Goal: Task Accomplishment & Management: Use online tool/utility

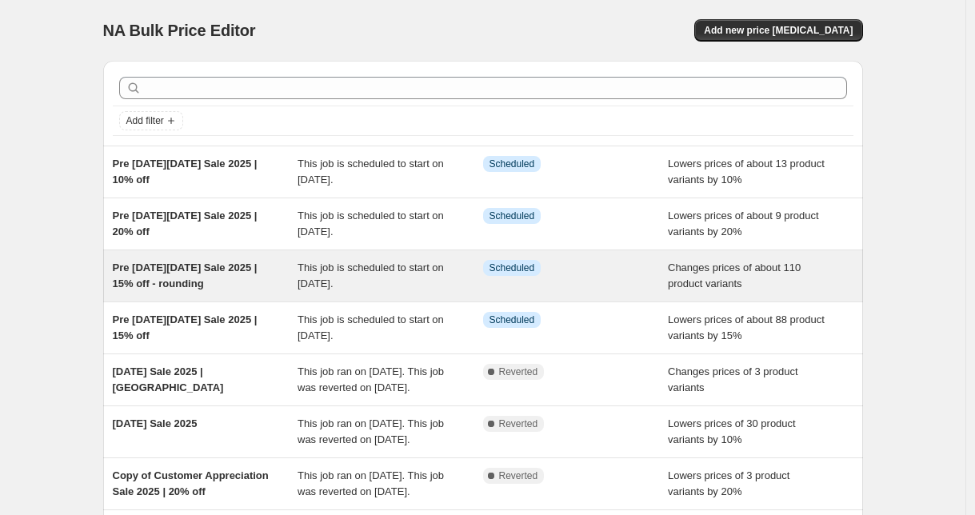
click at [183, 286] on span "Pre [DATE][DATE] Sale 2025 | 15% off - rounding" at bounding box center [185, 276] width 145 height 28
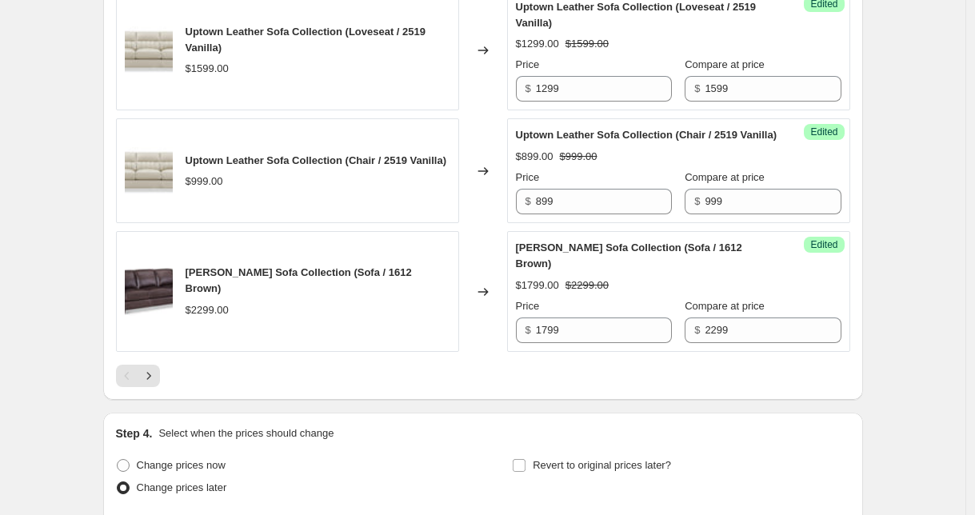
scroll to position [3253, 0]
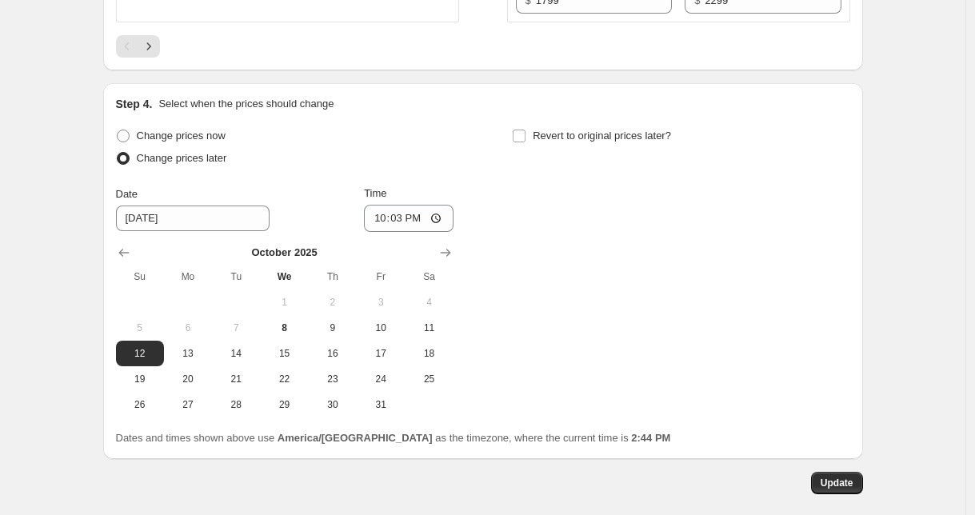
click at [165, 48] on div at bounding box center [483, 46] width 734 height 22
click at [160, 47] on button "Next" at bounding box center [149, 46] width 22 height 22
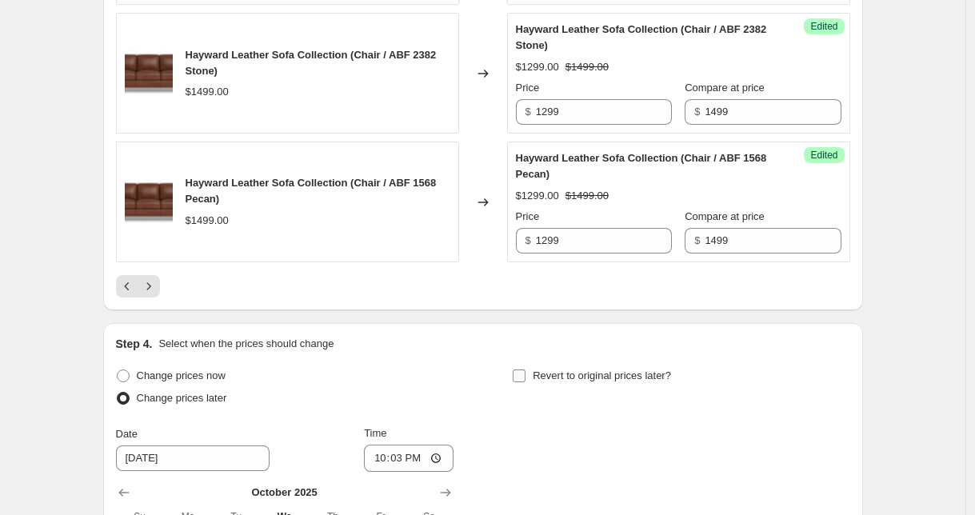
scroll to position [3055, 0]
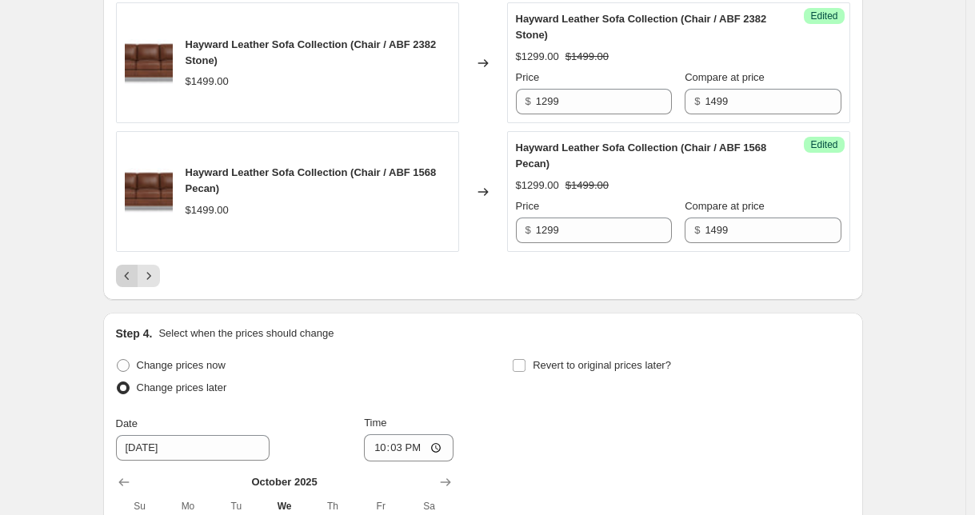
click at [138, 287] on button "Previous" at bounding box center [127, 276] width 22 height 22
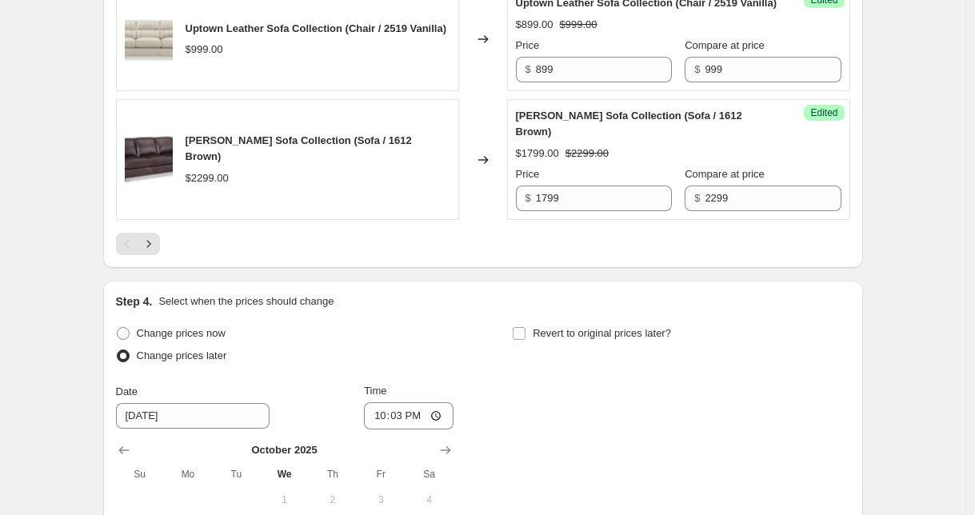
click at [165, 245] on div at bounding box center [483, 244] width 734 height 22
click at [160, 246] on button "Next" at bounding box center [149, 244] width 22 height 22
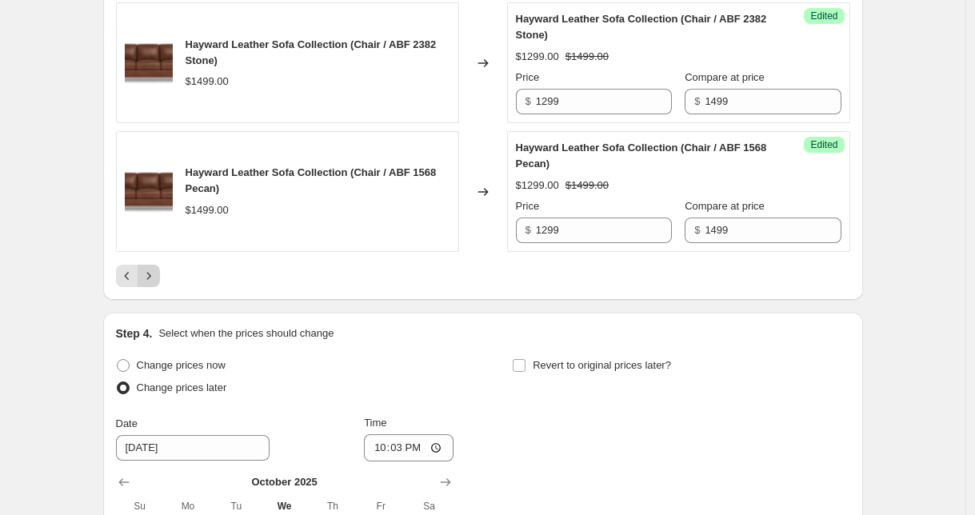
click at [157, 284] on icon "Next" at bounding box center [149, 276] width 16 height 16
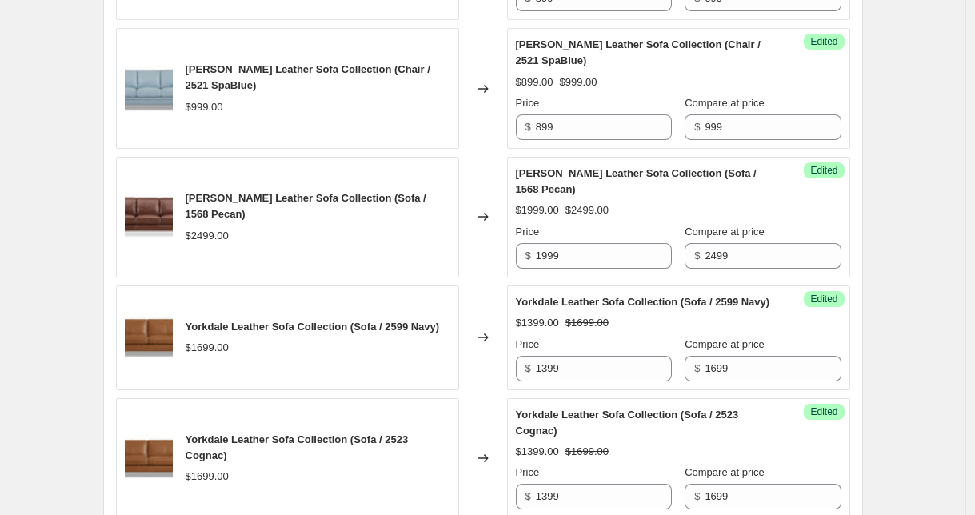
scroll to position [3395, 0]
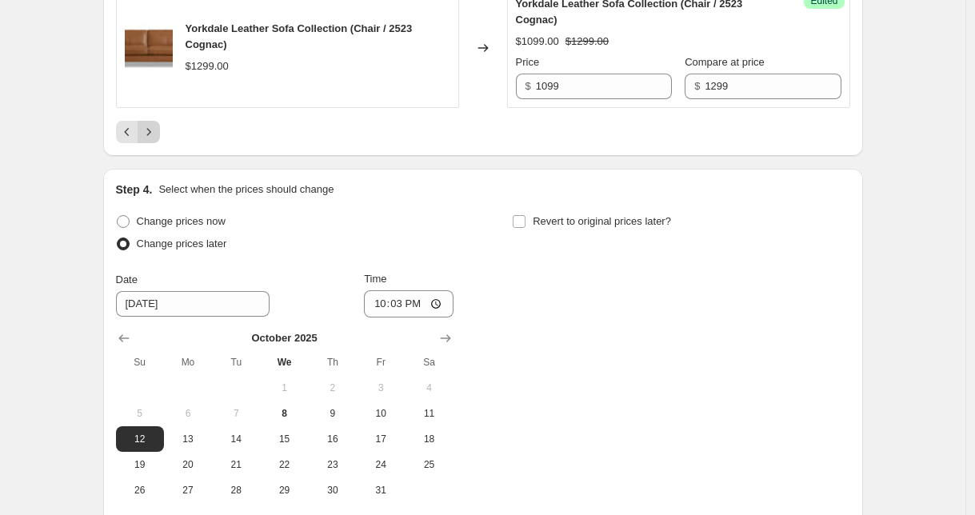
click at [158, 143] on button "Next" at bounding box center [149, 132] width 22 height 22
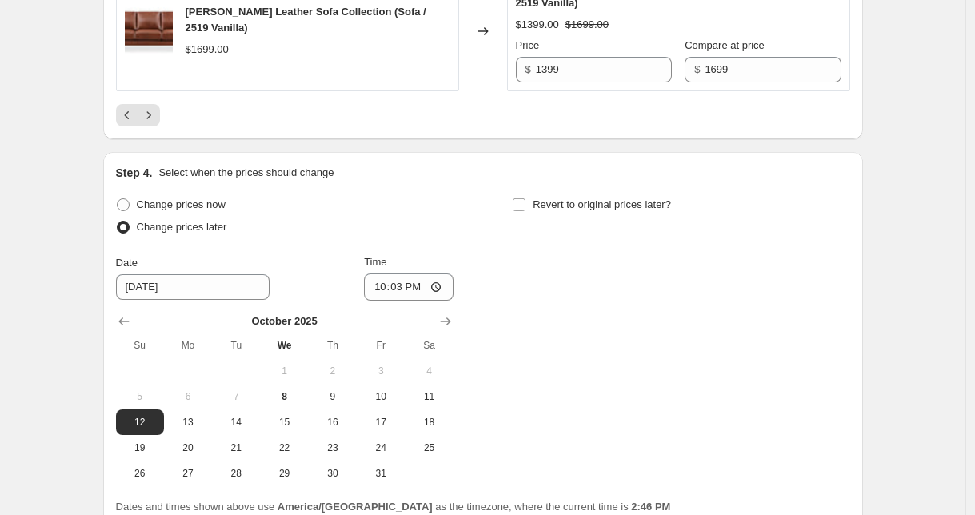
scroll to position [3269, 0]
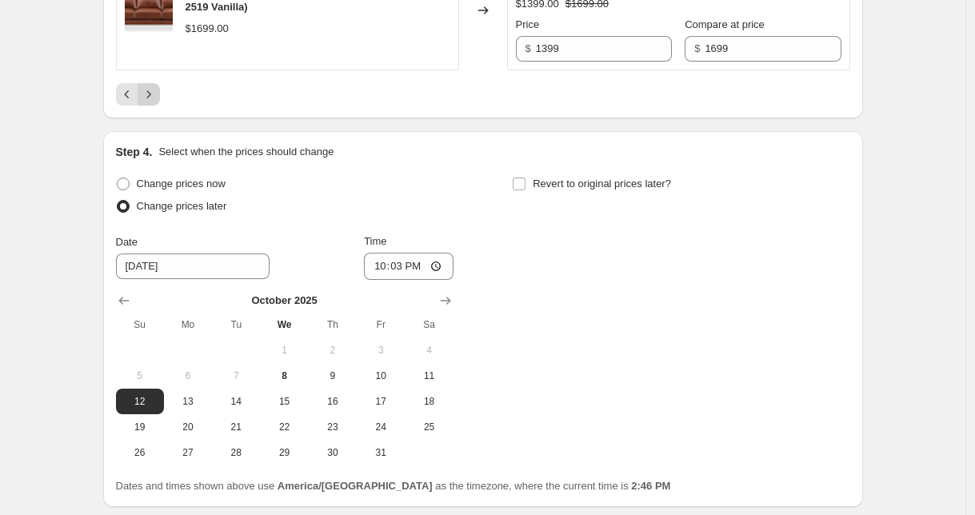
click at [157, 86] on icon "Next" at bounding box center [149, 94] width 16 height 16
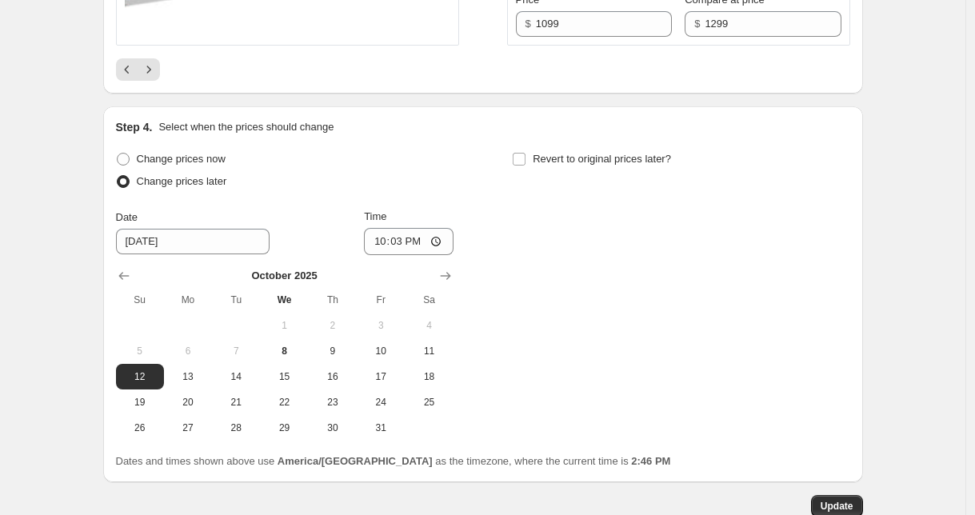
scroll to position [3103, 0]
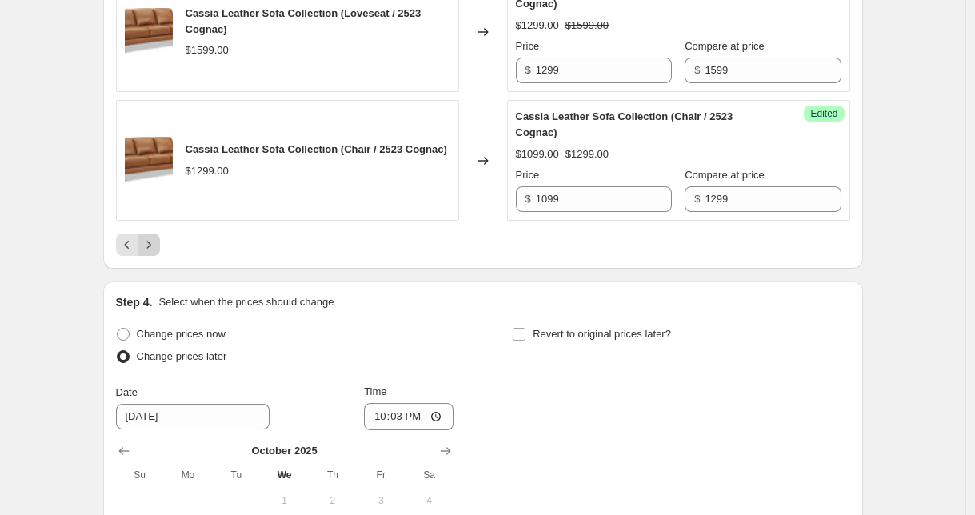
click at [147, 248] on icon "Next" at bounding box center [149, 245] width 16 height 16
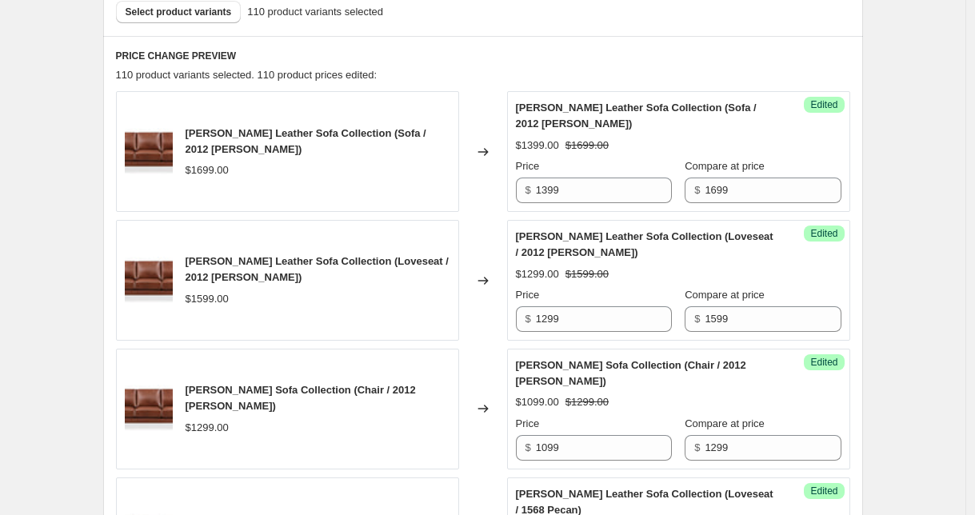
scroll to position [908, 0]
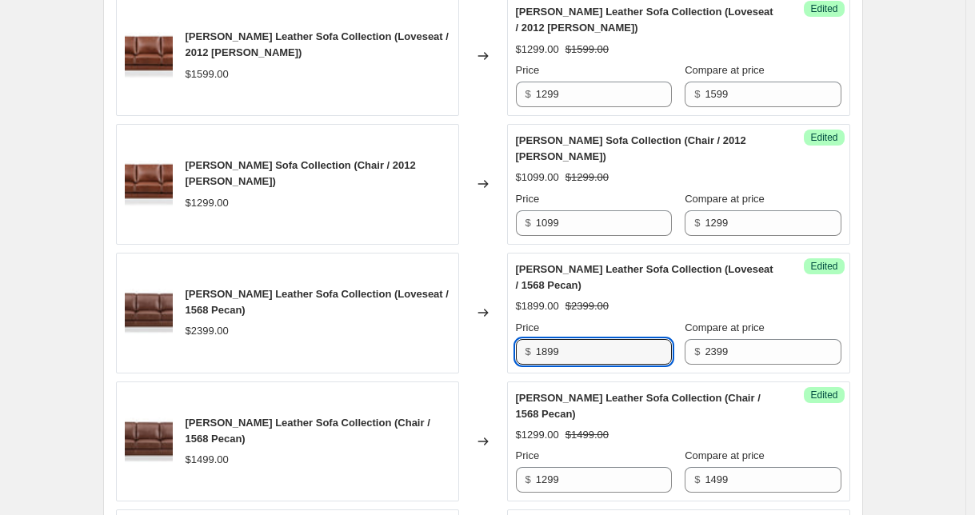
drag, startPoint x: 586, startPoint y: 340, endPoint x: 536, endPoint y: 336, distance: 49.8
click at [536, 339] on div "$ 1899" at bounding box center [594, 352] width 156 height 26
type input "2099"
click at [957, 294] on div "Pre [DATE][DATE] Sale 2025 | 15% off - rounding. This page is ready Pre [DATE][…" at bounding box center [483, 379] width 966 height 2575
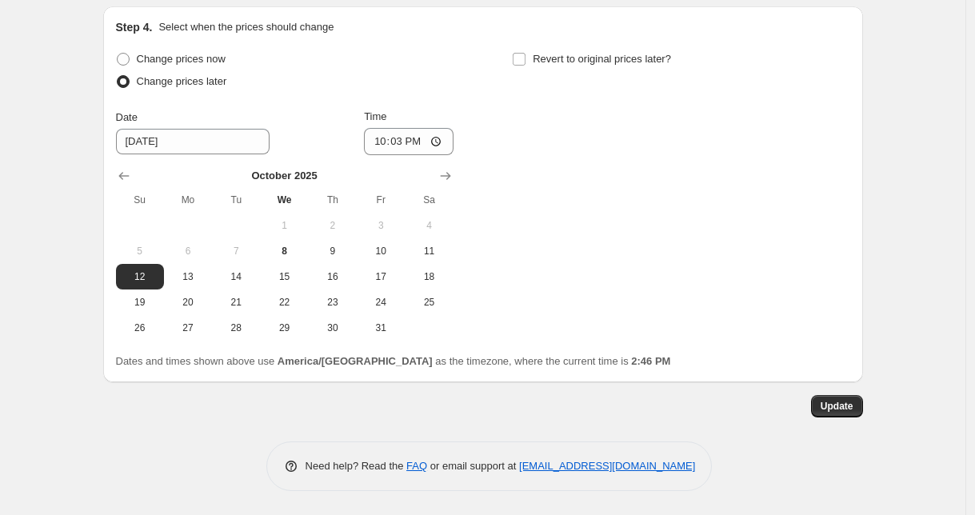
scroll to position [1640, 0]
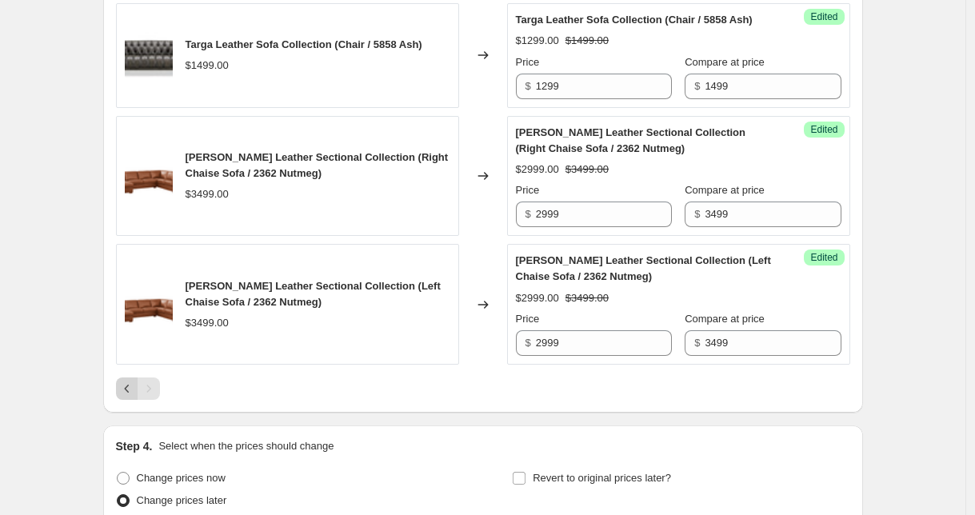
click at [135, 386] on icon "Previous" at bounding box center [127, 389] width 16 height 16
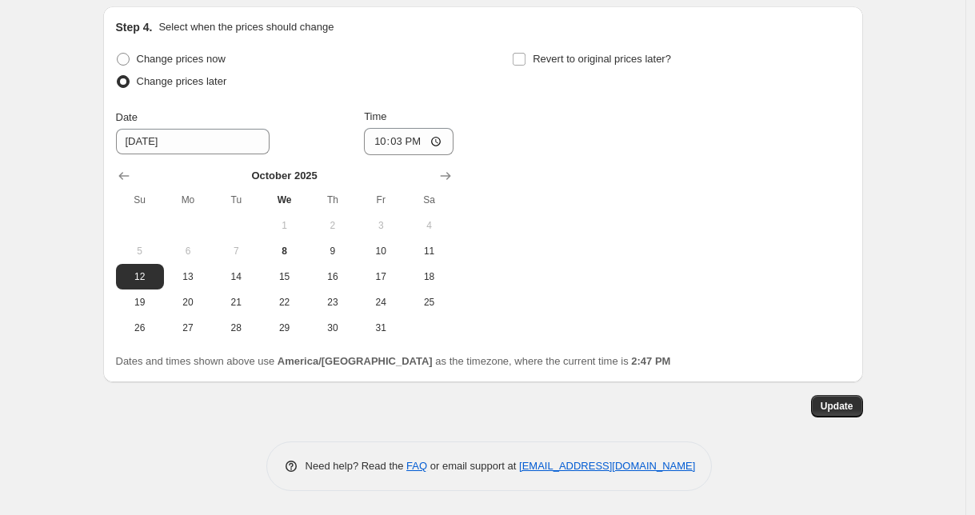
scroll to position [3123, 0]
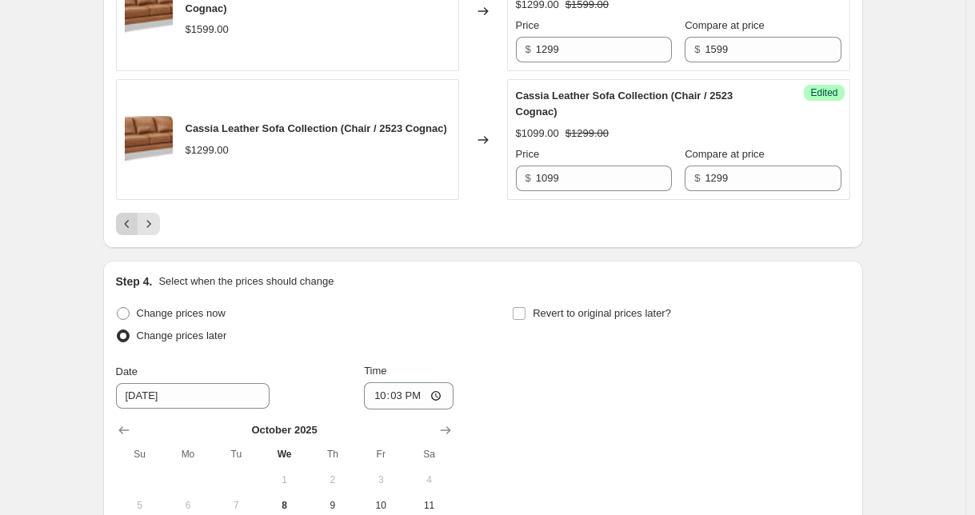
click at [126, 224] on icon "Previous" at bounding box center [127, 224] width 16 height 16
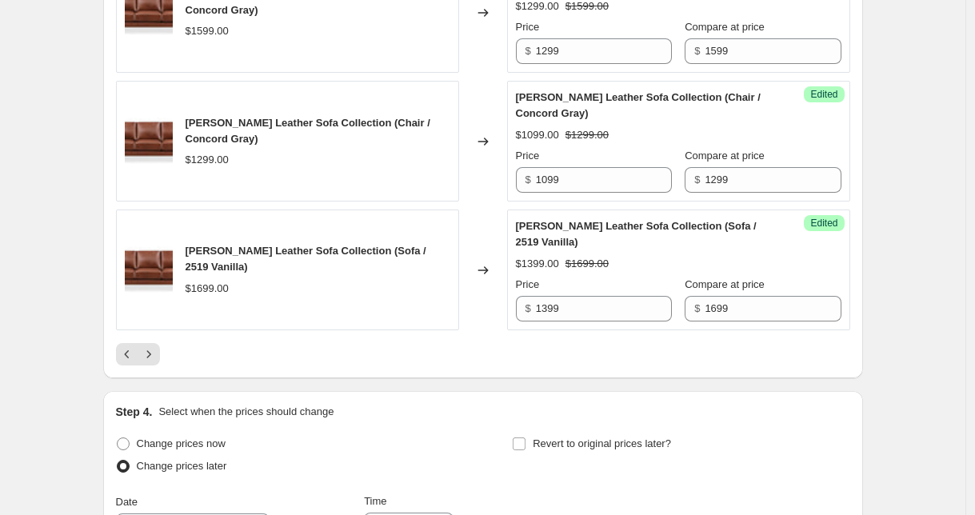
scroll to position [2927, 0]
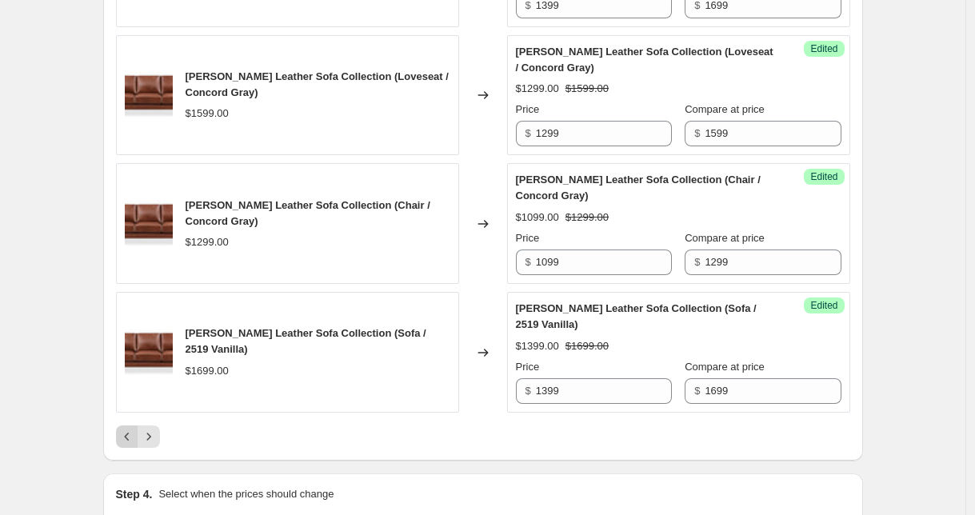
click at [126, 429] on icon "Previous" at bounding box center [127, 437] width 16 height 16
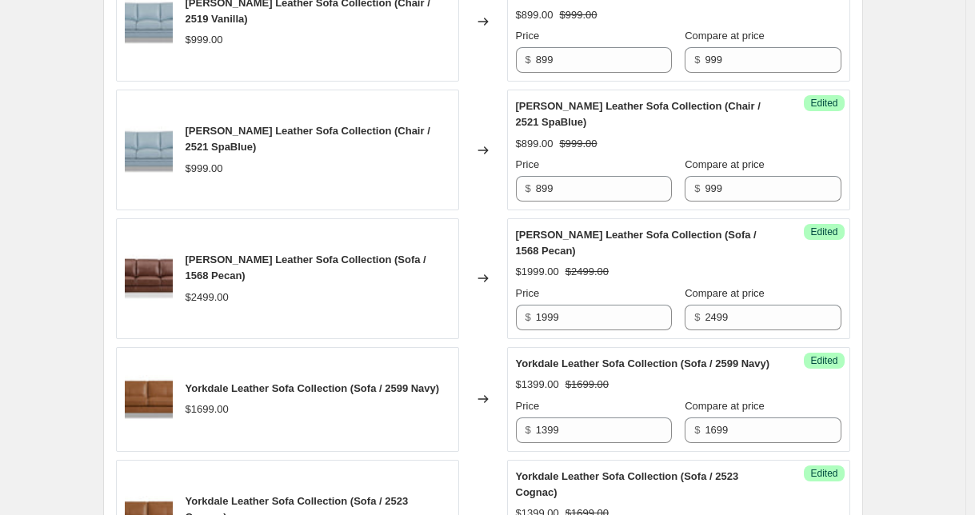
scroll to position [1890, 0]
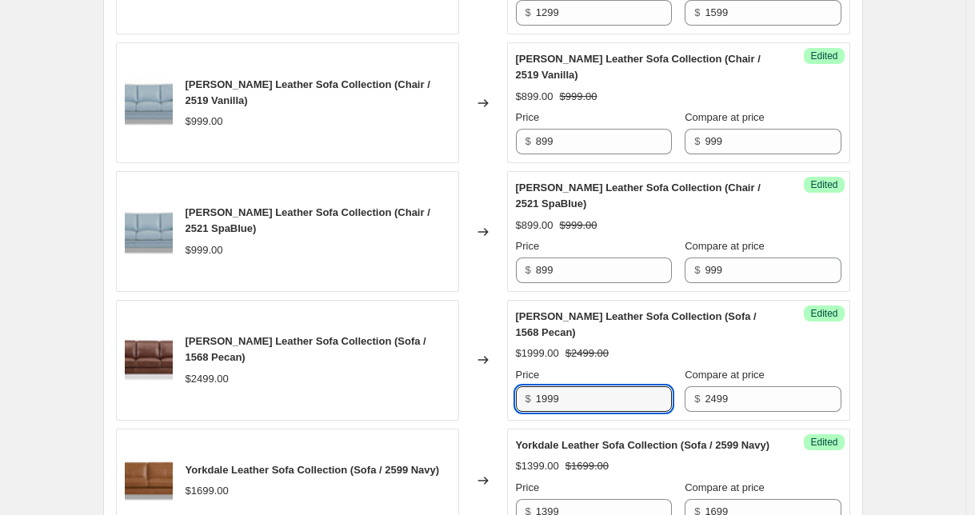
drag, startPoint x: 631, startPoint y: 400, endPoint x: 502, endPoint y: 390, distance: 129.2
click at [502, 390] on div "[PERSON_NAME] Leather Sofa Collection (Sofa / 1568 Pecan) $2499.00 Changed to S…" at bounding box center [483, 360] width 734 height 121
type input "2199"
click at [966, 257] on div "Pre [DATE][DATE] Sale 2025 | 15% off - rounding. This page is ready Pre [DATE][…" at bounding box center [483, 40] width 966 height 3861
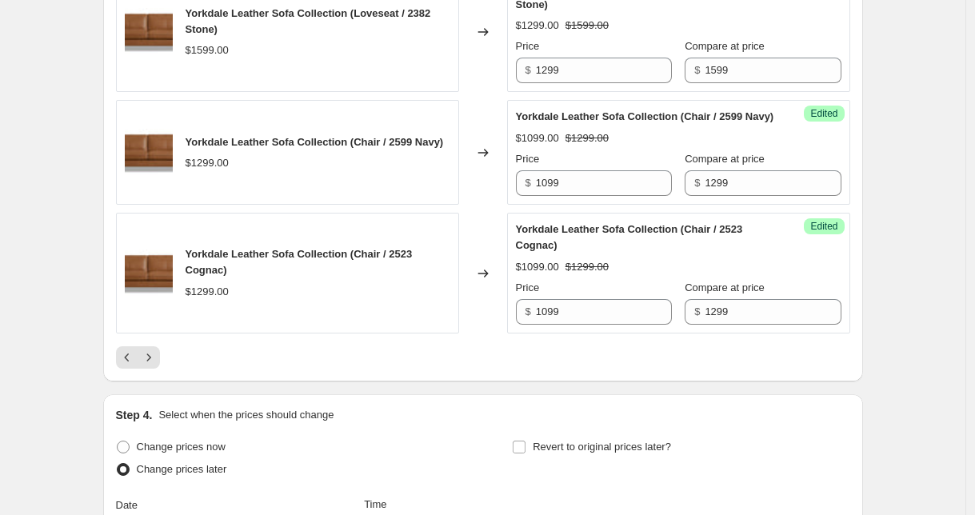
scroll to position [3395, 0]
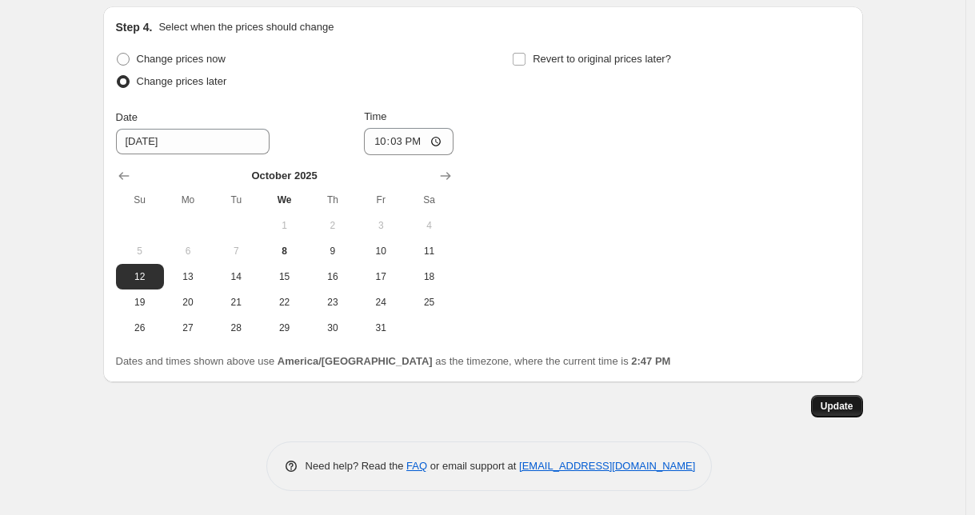
click at [850, 410] on span "Update" at bounding box center [837, 406] width 33 height 13
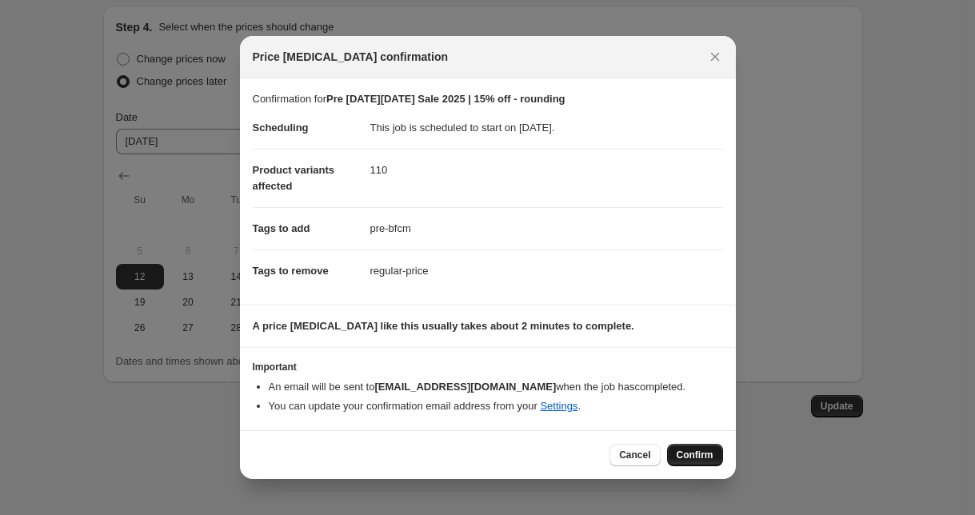
click at [679, 457] on span "Confirm" at bounding box center [695, 455] width 37 height 13
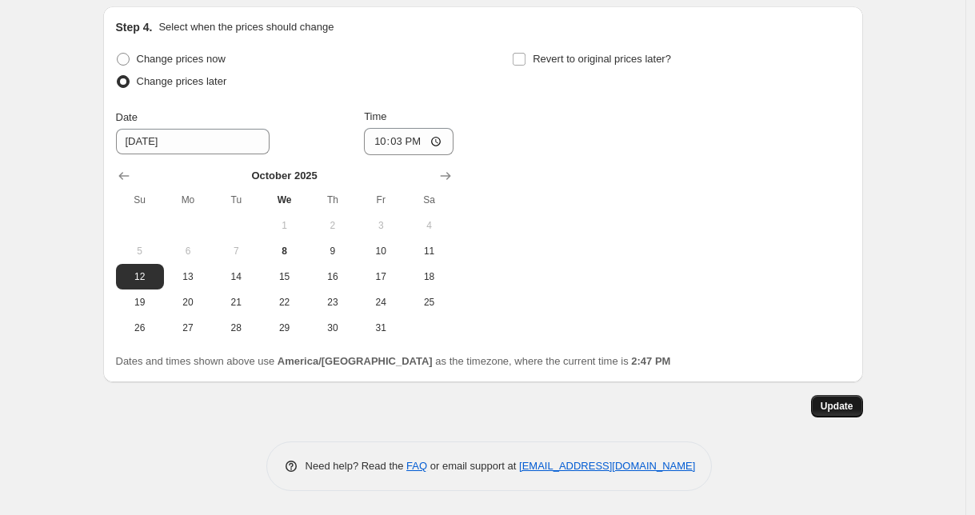
click at [849, 404] on span "Update" at bounding box center [837, 406] width 33 height 13
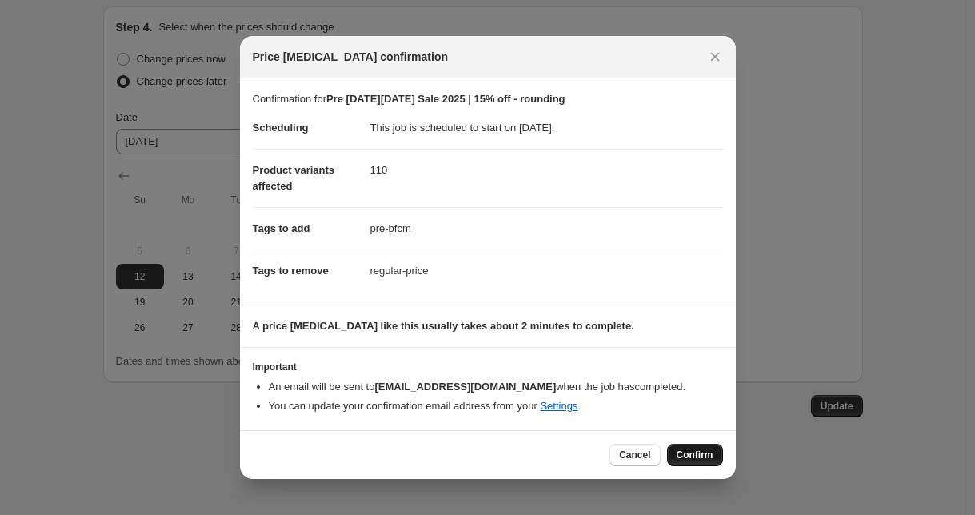
click at [693, 462] on button "Confirm" at bounding box center [695, 455] width 56 height 22
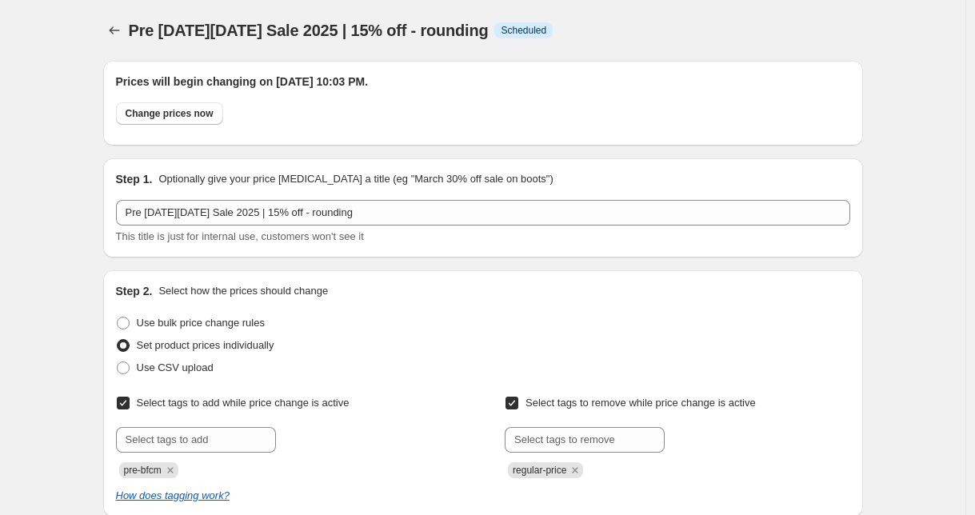
scroll to position [3395, 0]
